Goal: Task Accomplishment & Management: Use online tool/utility

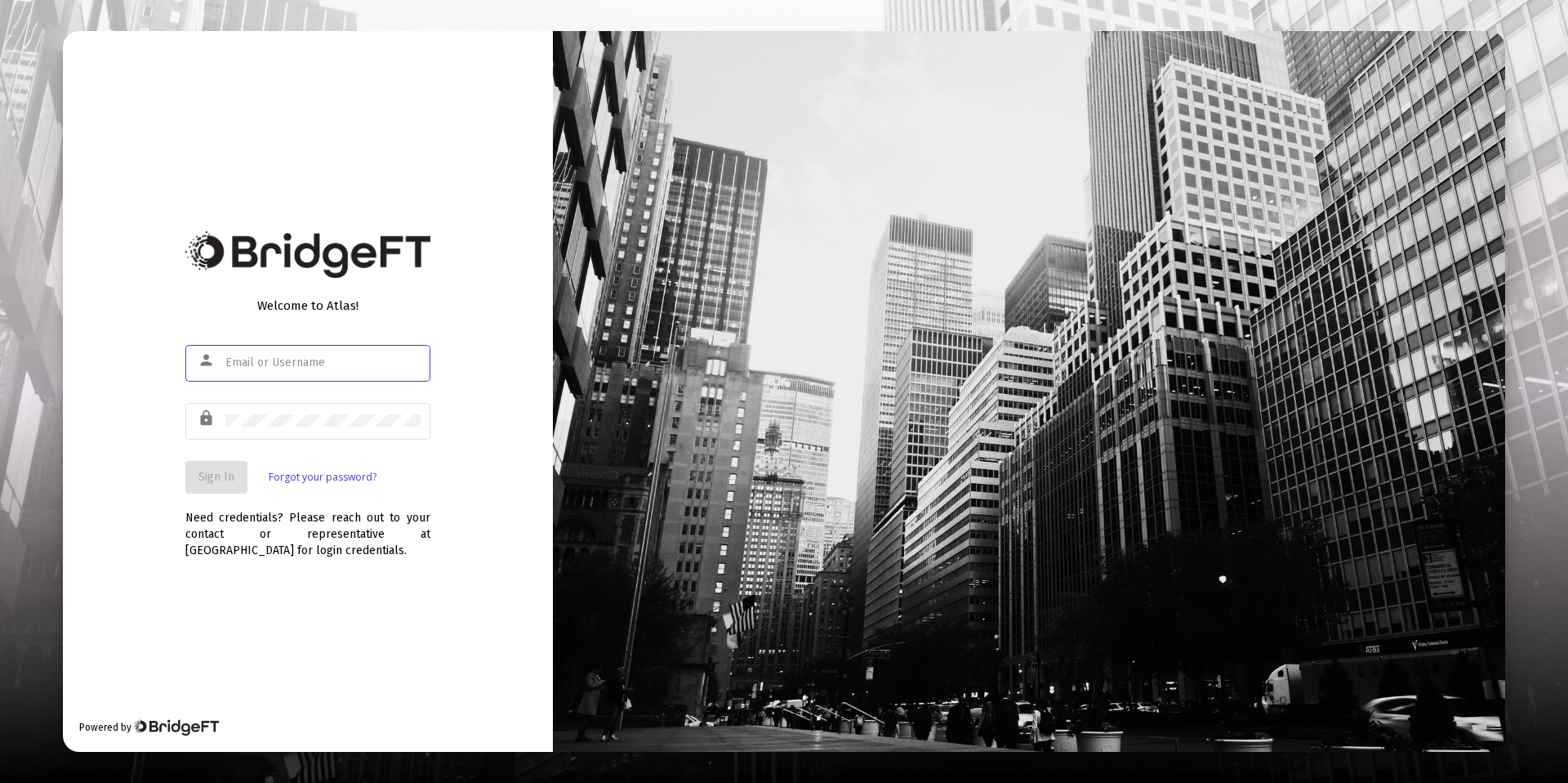
type input "[PERSON_NAME][EMAIL_ADDRESS][DOMAIN_NAME]"
click at [211, 488] on button "Sign In" at bounding box center [216, 477] width 62 height 33
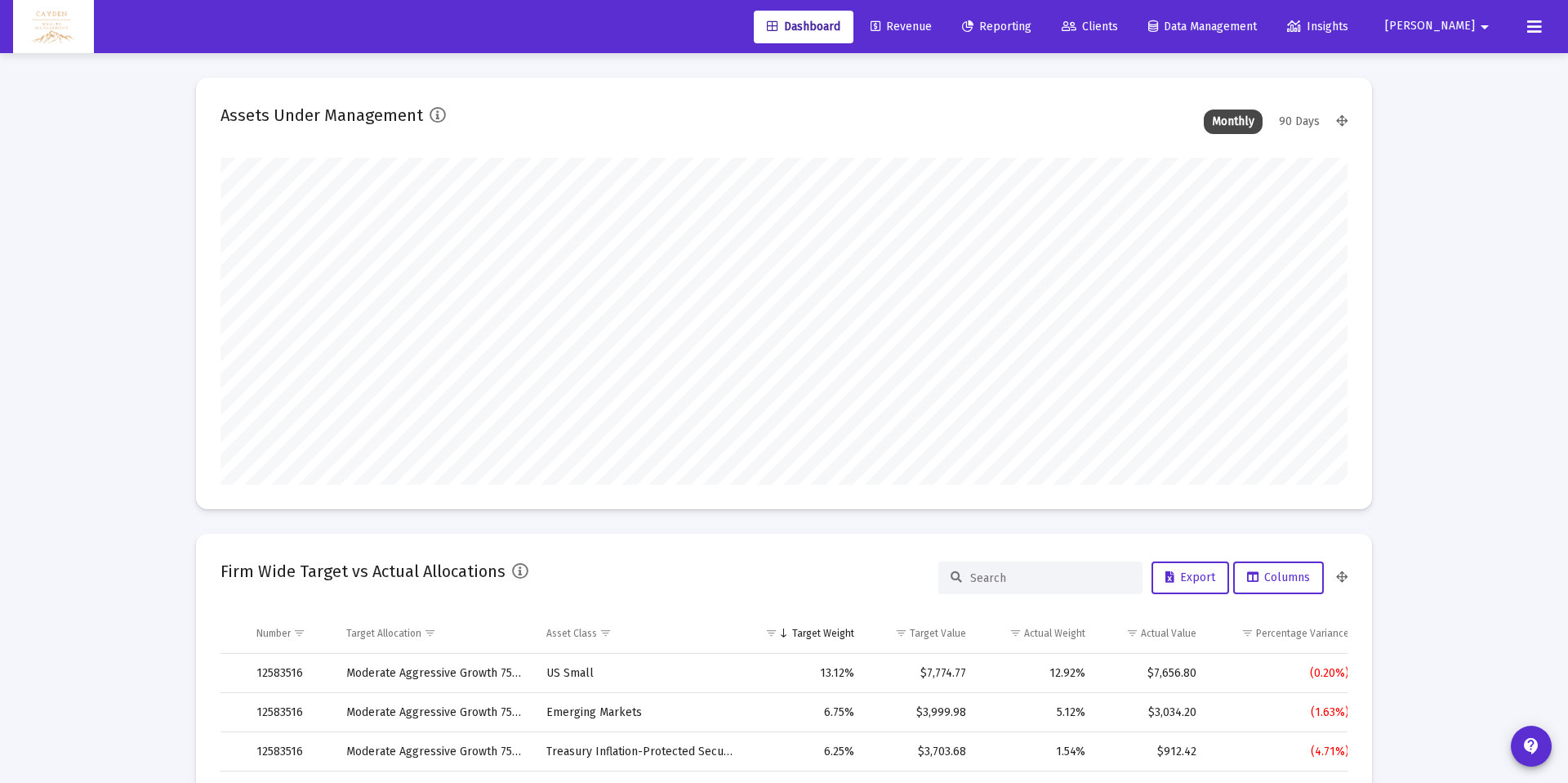
scroll to position [327, 607]
type input "5280-01-01"
type input "[DATE]"
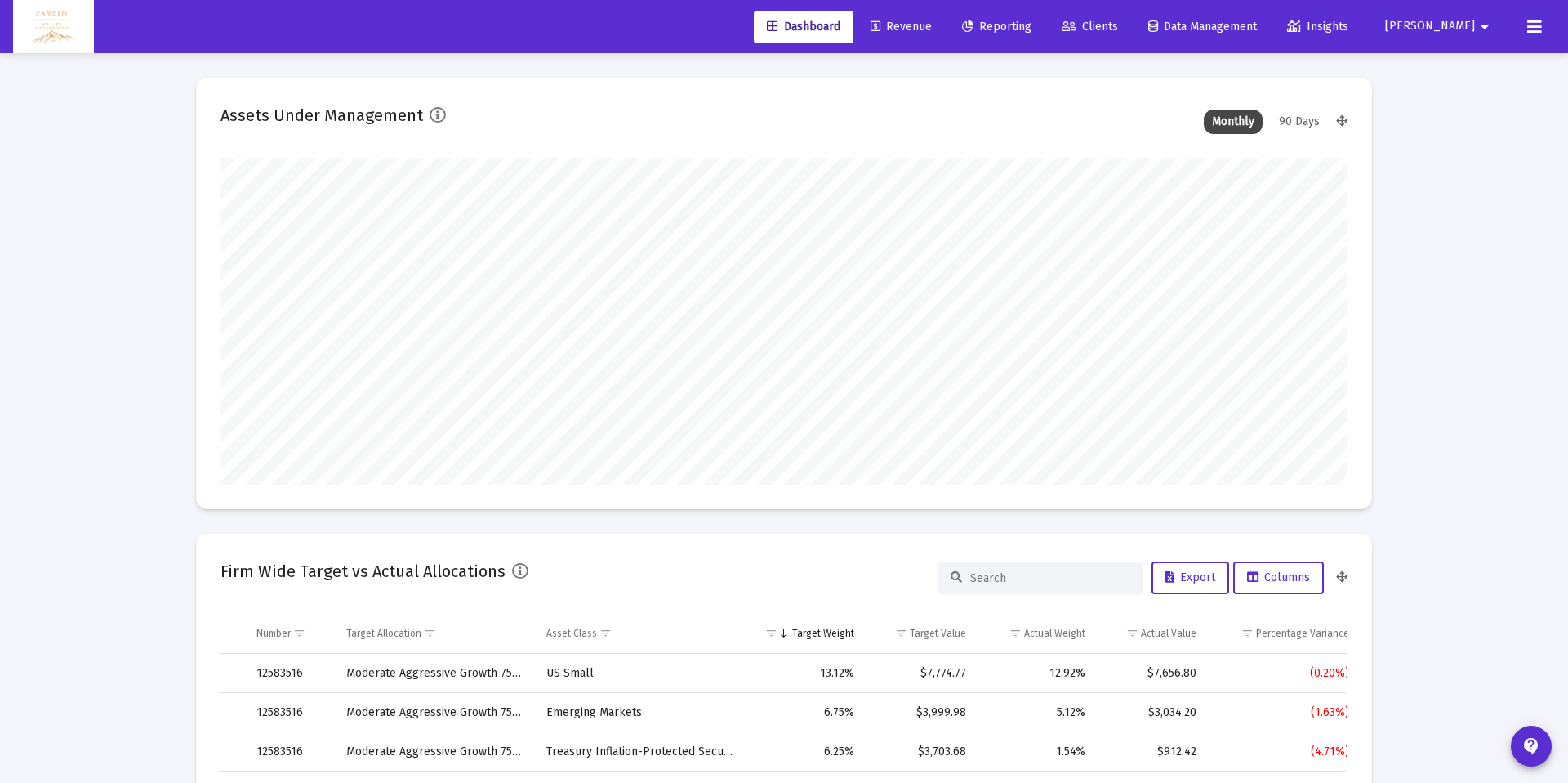
scroll to position [327, 527]
click at [1031, 19] on span "Reporting" at bounding box center [997, 27] width 69 height 14
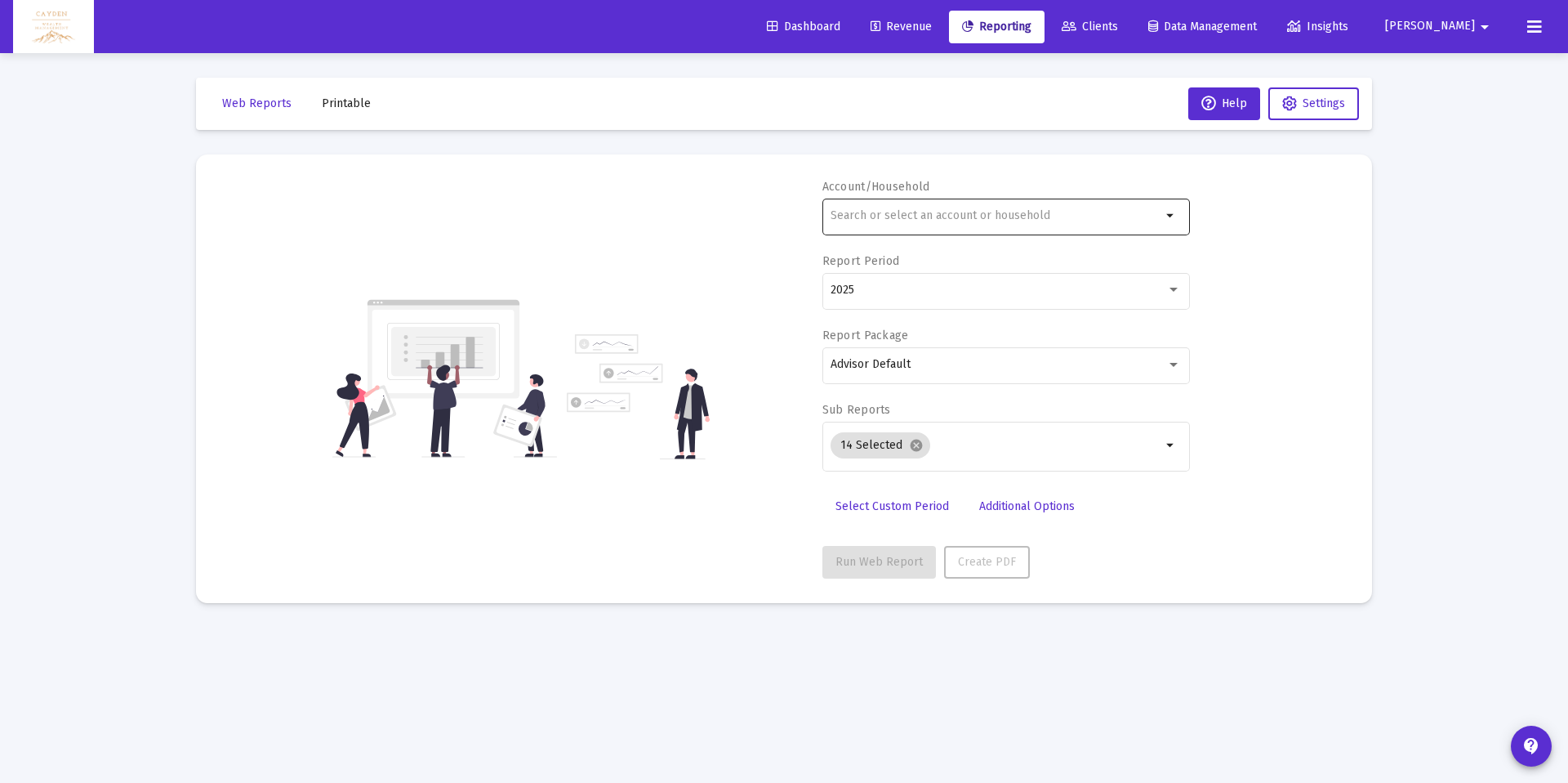
click at [861, 229] on div at bounding box center [996, 215] width 331 height 40
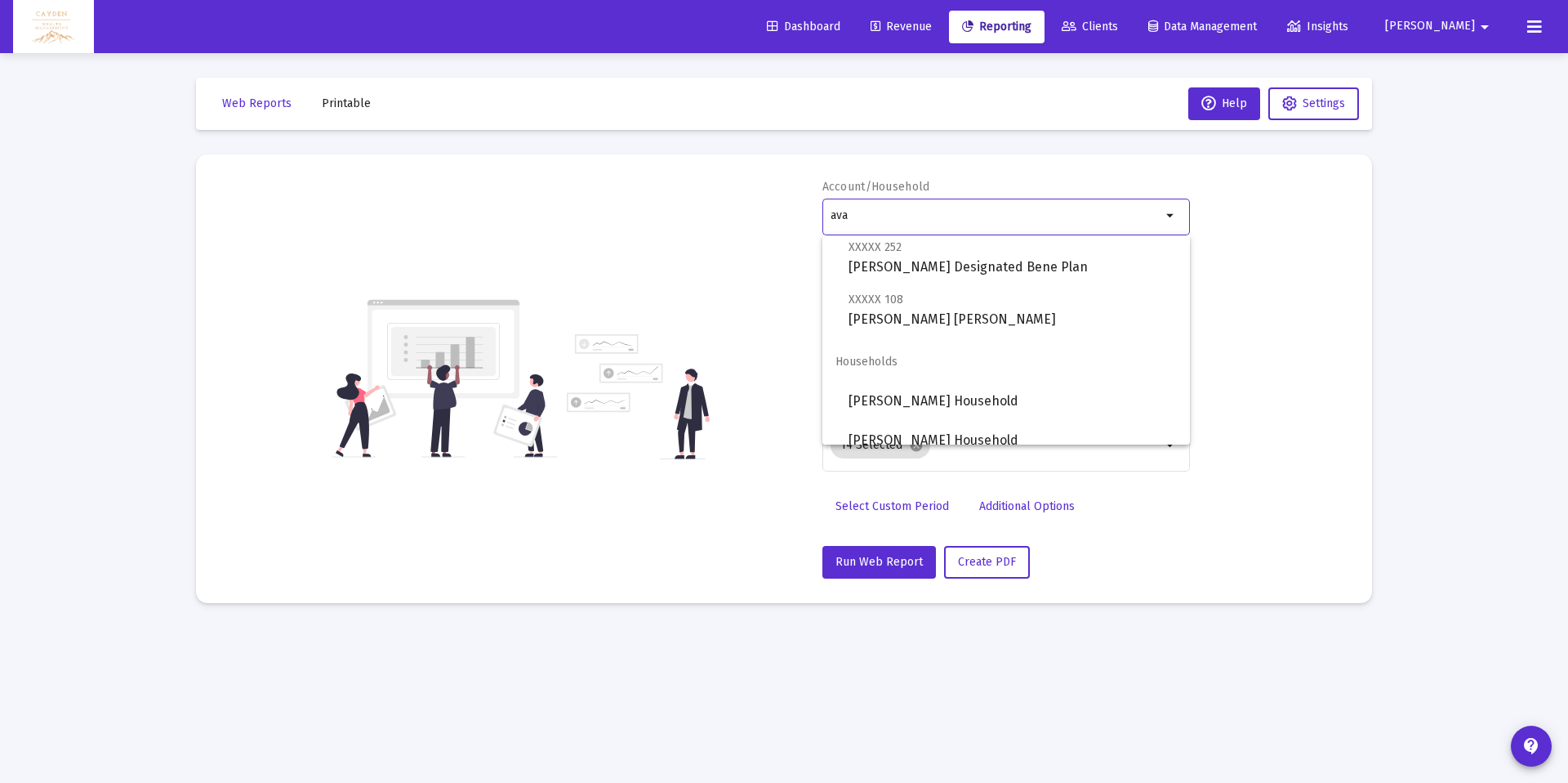
scroll to position [209, 0]
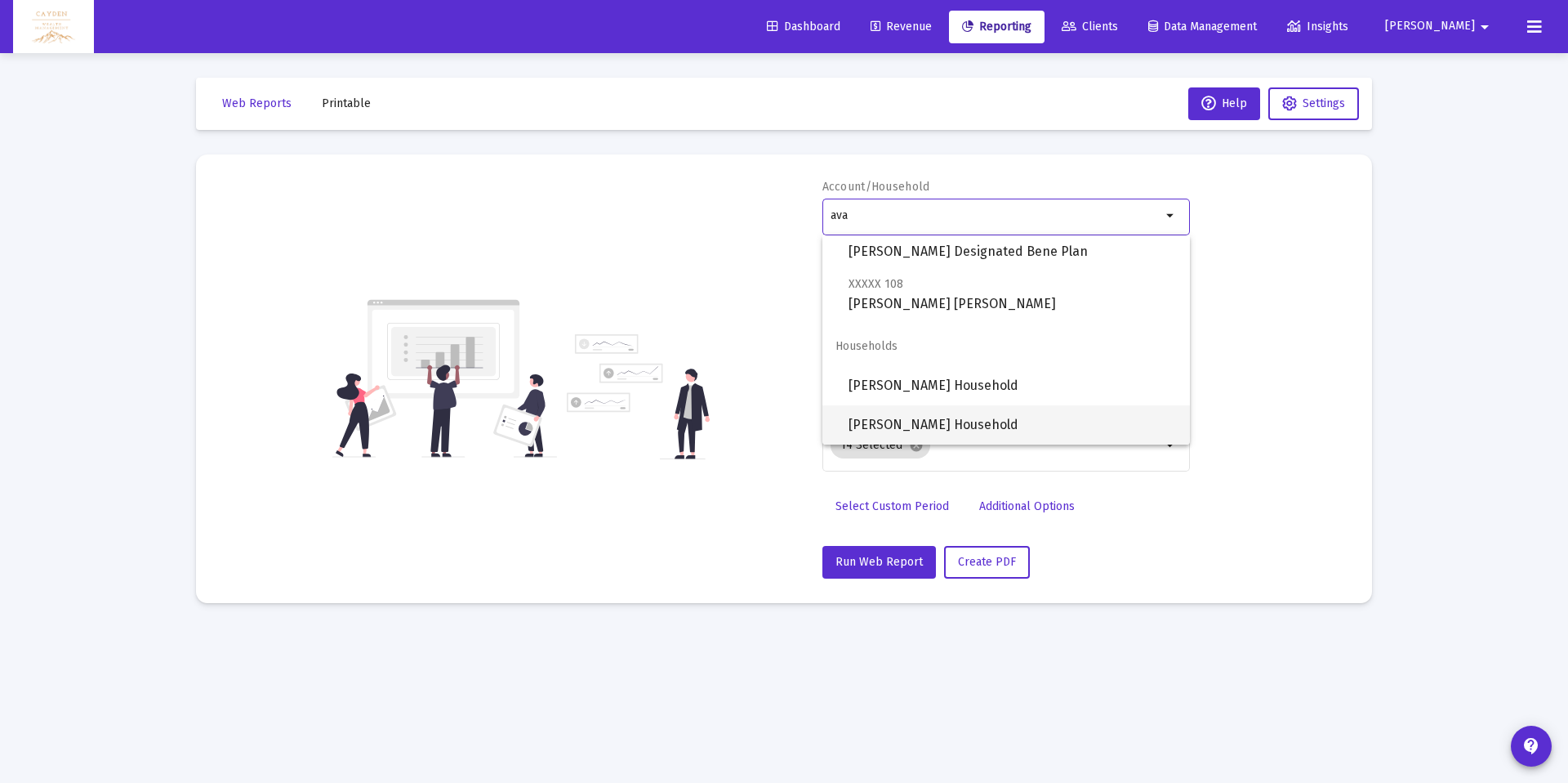
click at [952, 423] on span "[PERSON_NAME] Household" at bounding box center [1013, 425] width 328 height 39
type input "[PERSON_NAME] Household"
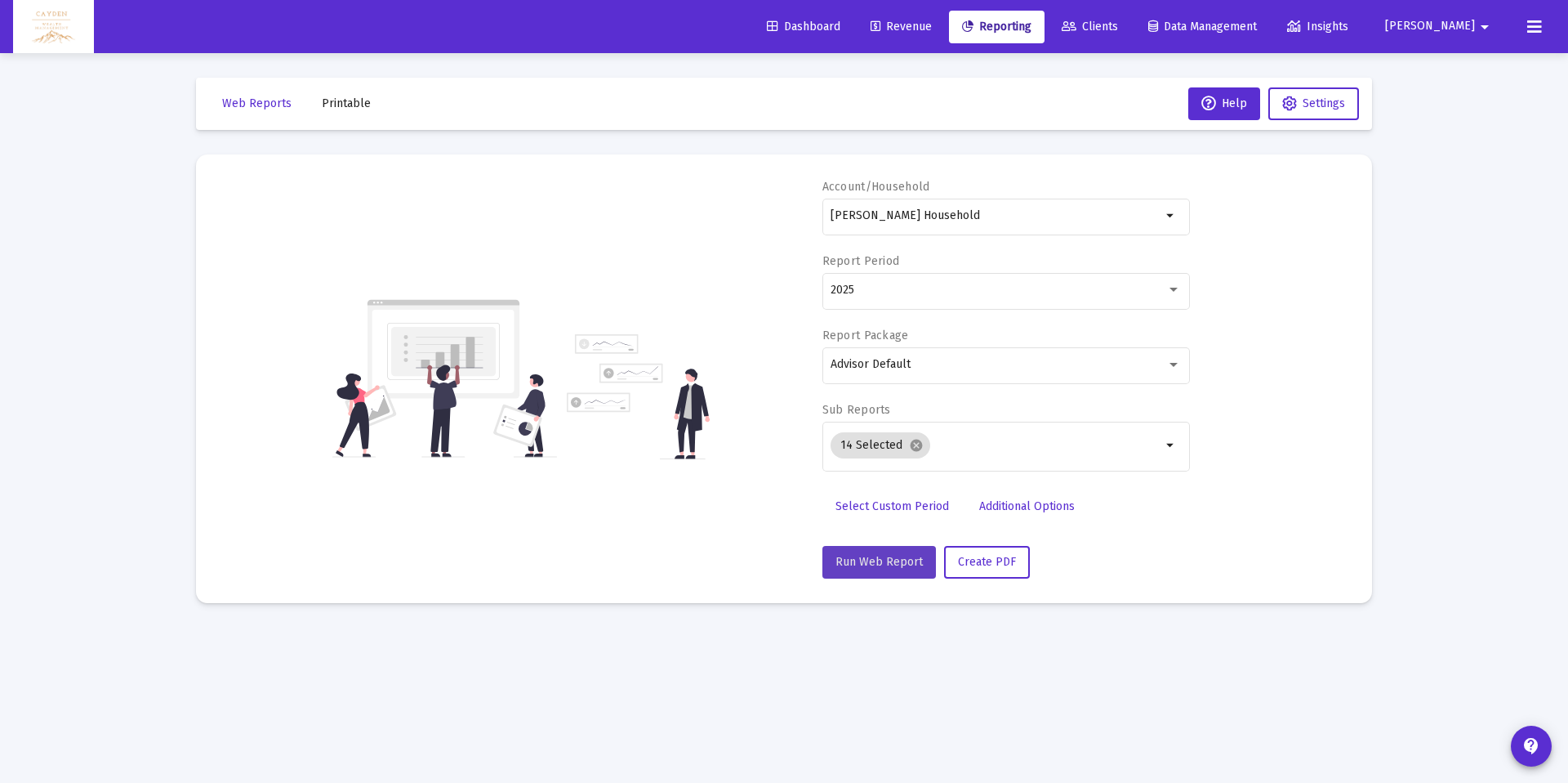
click at [898, 558] on span "Run Web Report" at bounding box center [879, 562] width 88 height 14
select select "View all"
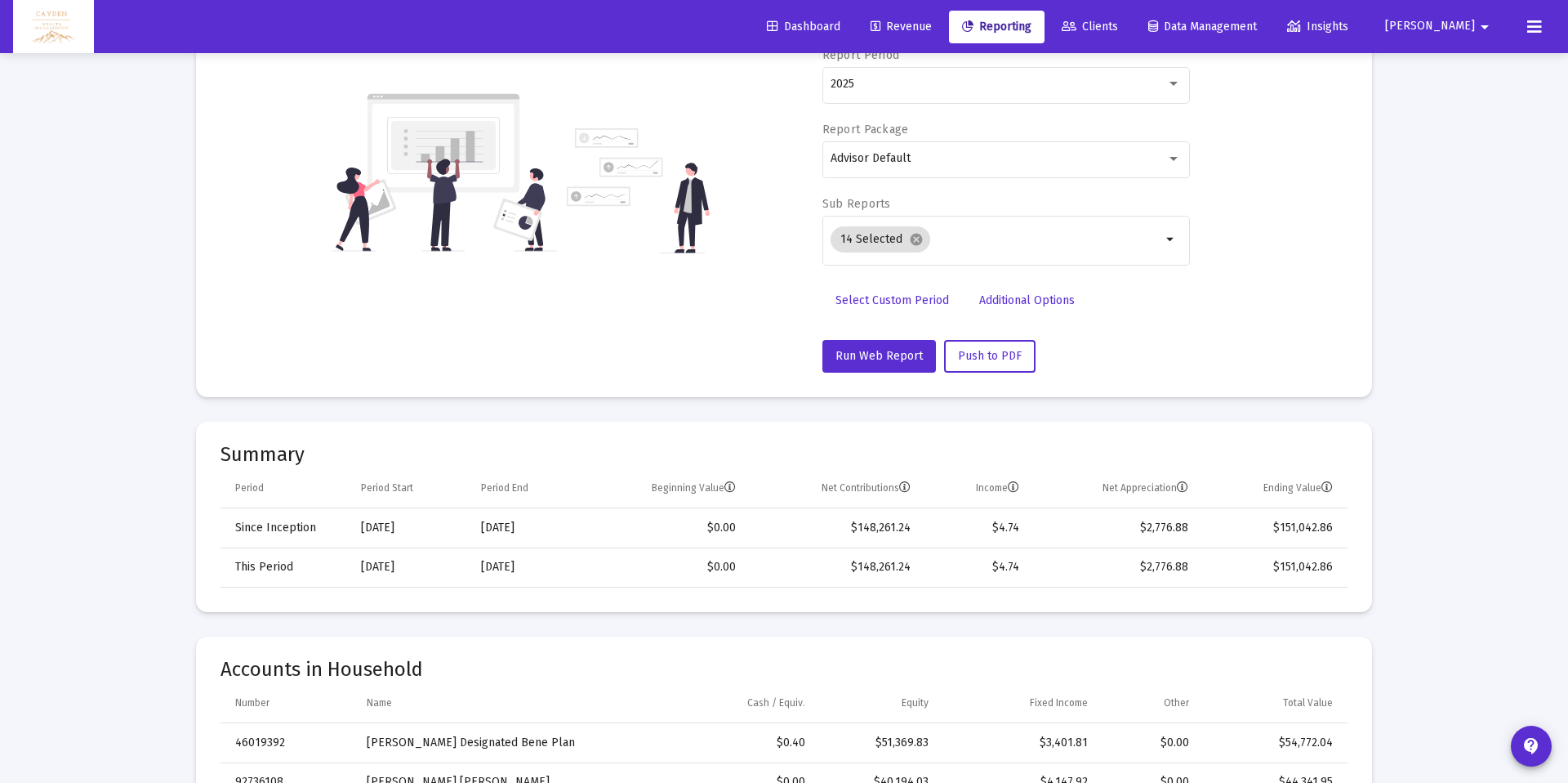
scroll to position [0, 0]
